Goal: Information Seeking & Learning: Find specific fact

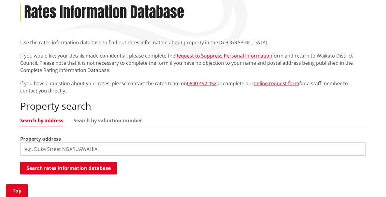
scroll to position [114, 0]
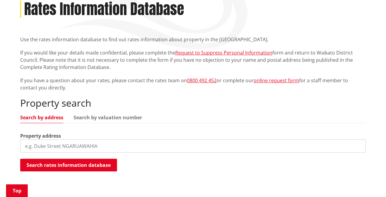
click at [74, 140] on input "search" at bounding box center [193, 146] width 346 height 13
click at [98, 140] on input "3/30 [PERSON_NAME]" at bounding box center [193, 146] width 346 height 13
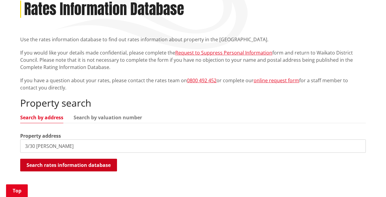
click at [83, 159] on button "Search rates information database" at bounding box center [68, 165] width 97 height 13
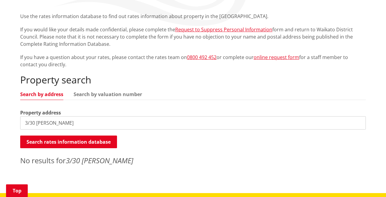
scroll to position [132, 0]
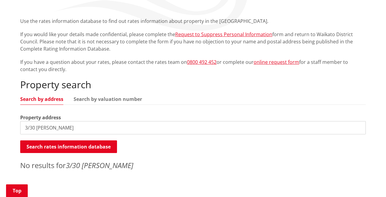
click at [31, 121] on input "3/30 [PERSON_NAME]" at bounding box center [193, 127] width 346 height 13
click at [59, 121] on input "30 [PERSON_NAME]" at bounding box center [193, 127] width 346 height 13
type input "[STREET_ADDRESS][PERSON_NAME]"
click at [45, 121] on input "[STREET_ADDRESS][PERSON_NAME]" at bounding box center [193, 127] width 346 height 13
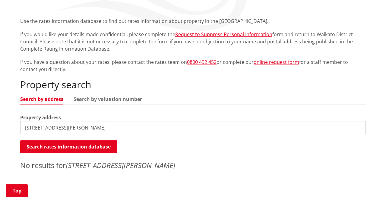
click at [45, 121] on input "[STREET_ADDRESS][PERSON_NAME]" at bounding box center [193, 127] width 346 height 13
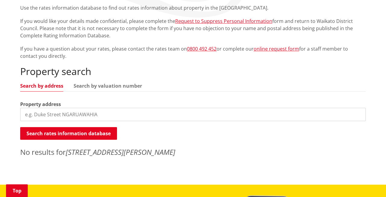
scroll to position [149, 0]
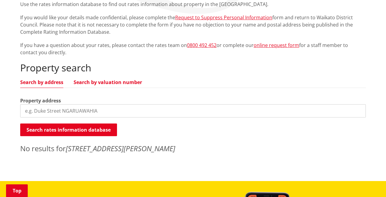
click at [113, 80] on link "Search by valuation number" at bounding box center [108, 82] width 68 height 5
